Goal: Information Seeking & Learning: Learn about a topic

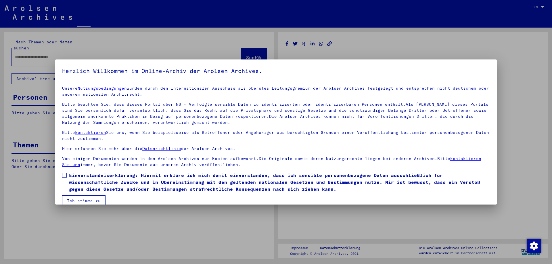
type input "*******"
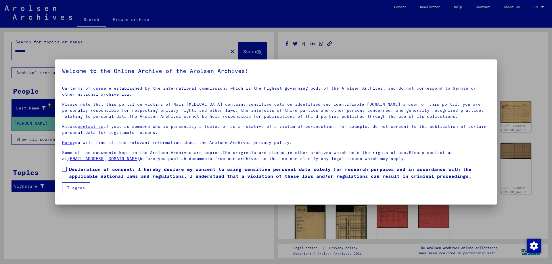
click at [65, 170] on span at bounding box center [64, 169] width 5 height 5
click at [74, 191] on button "I agree" at bounding box center [76, 188] width 28 height 11
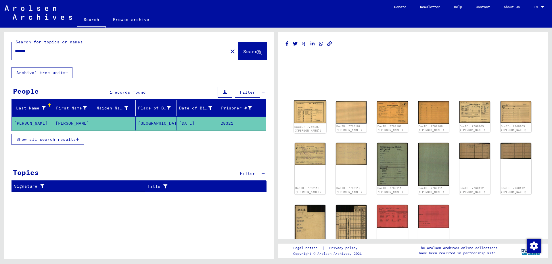
click at [313, 110] on img at bounding box center [310, 111] width 32 height 23
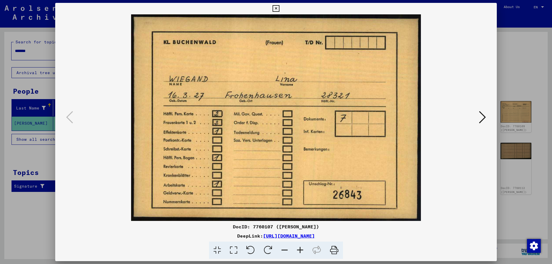
click at [485, 117] on icon at bounding box center [482, 117] width 7 height 14
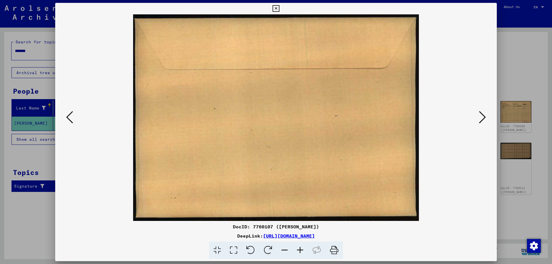
click at [485, 117] on icon at bounding box center [482, 117] width 7 height 14
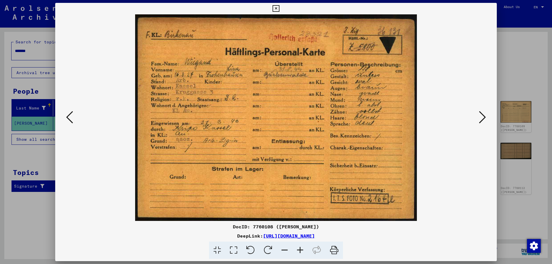
click at [485, 119] on icon at bounding box center [482, 117] width 7 height 14
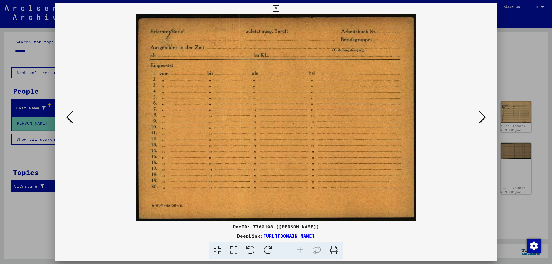
click at [485, 119] on icon at bounding box center [482, 117] width 7 height 14
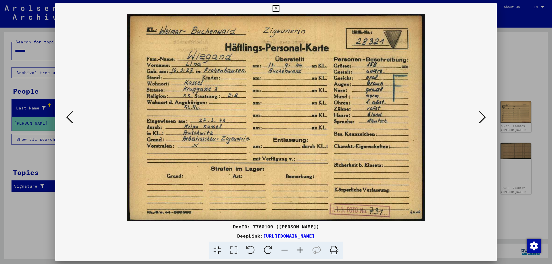
click at [489, 120] on div at bounding box center [276, 117] width 442 height 207
click at [485, 118] on icon at bounding box center [482, 117] width 7 height 14
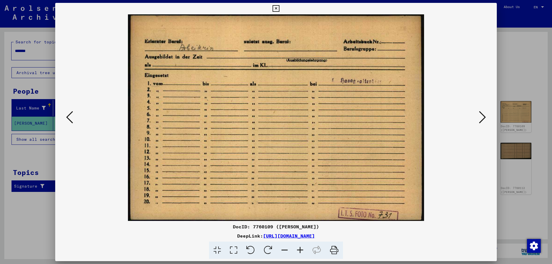
click at [485, 118] on icon at bounding box center [482, 117] width 7 height 14
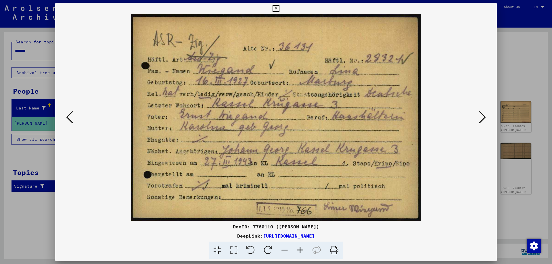
click at [485, 118] on icon at bounding box center [482, 117] width 7 height 14
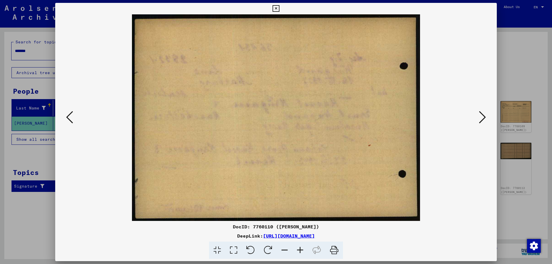
click at [485, 118] on icon at bounding box center [482, 117] width 7 height 14
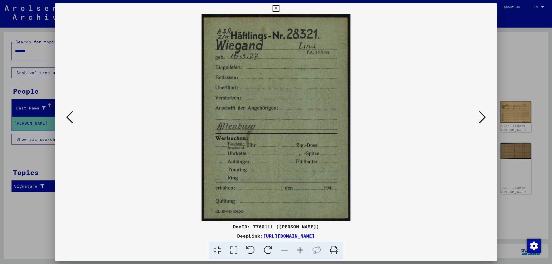
click at [485, 118] on icon at bounding box center [482, 117] width 7 height 14
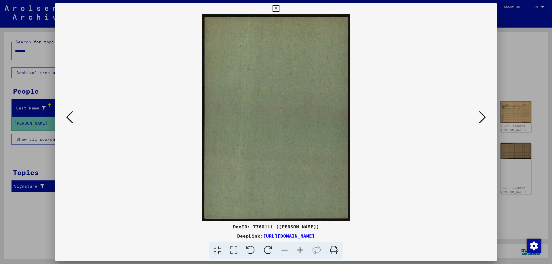
click at [485, 118] on icon at bounding box center [482, 117] width 7 height 14
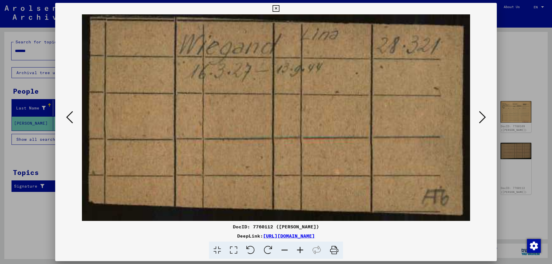
click at [485, 118] on icon at bounding box center [482, 117] width 7 height 14
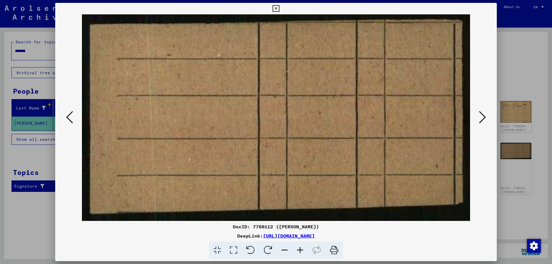
click at [485, 118] on icon at bounding box center [482, 117] width 7 height 14
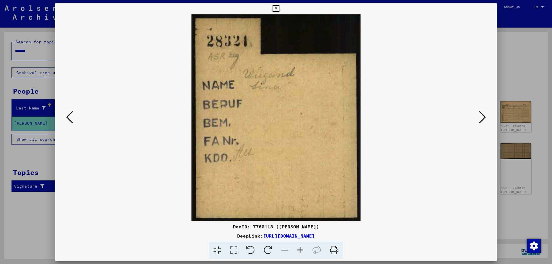
click at [279, 9] on icon at bounding box center [276, 8] width 7 height 7
